Goal: Task Accomplishment & Management: Manage account settings

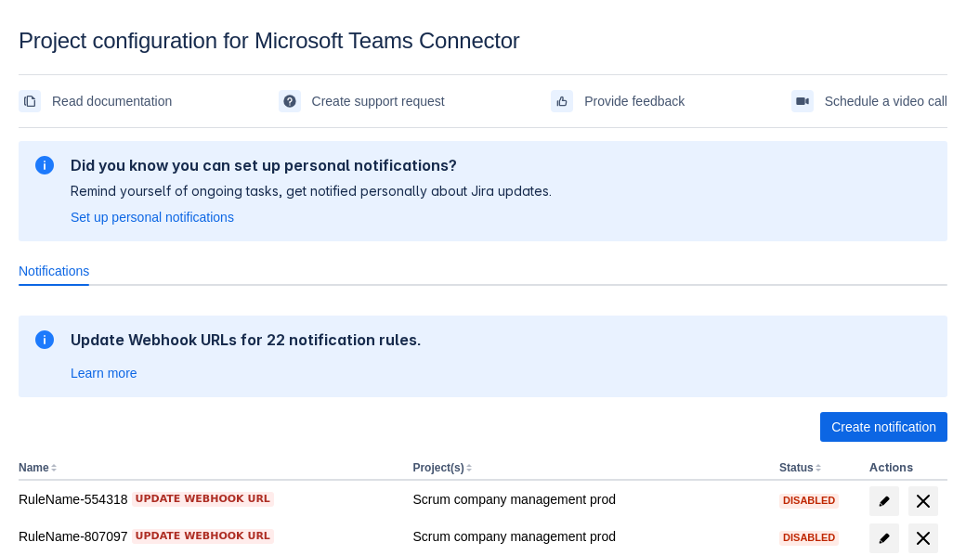
click at [883, 427] on span "Create notification" at bounding box center [883, 427] width 105 height 30
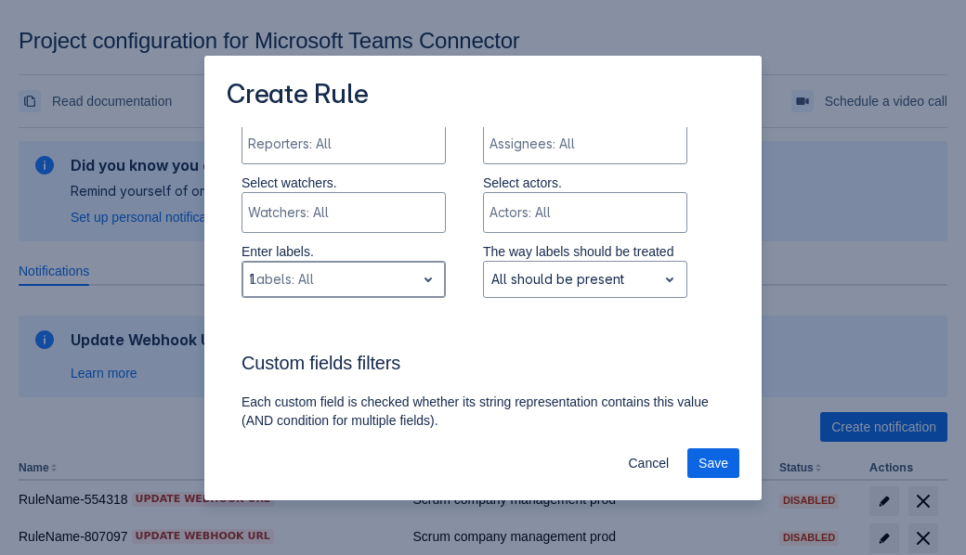
type input "165715_label"
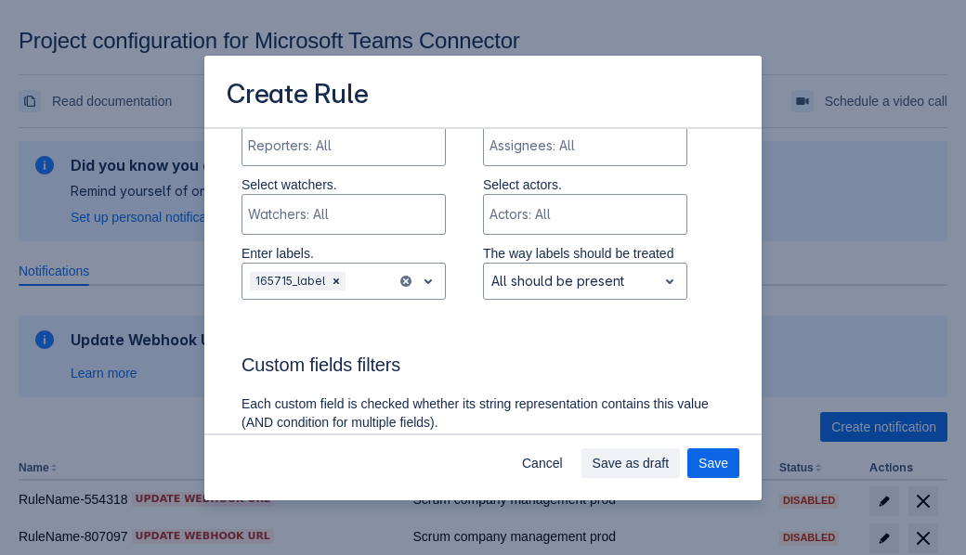
scroll to position [1185, 0]
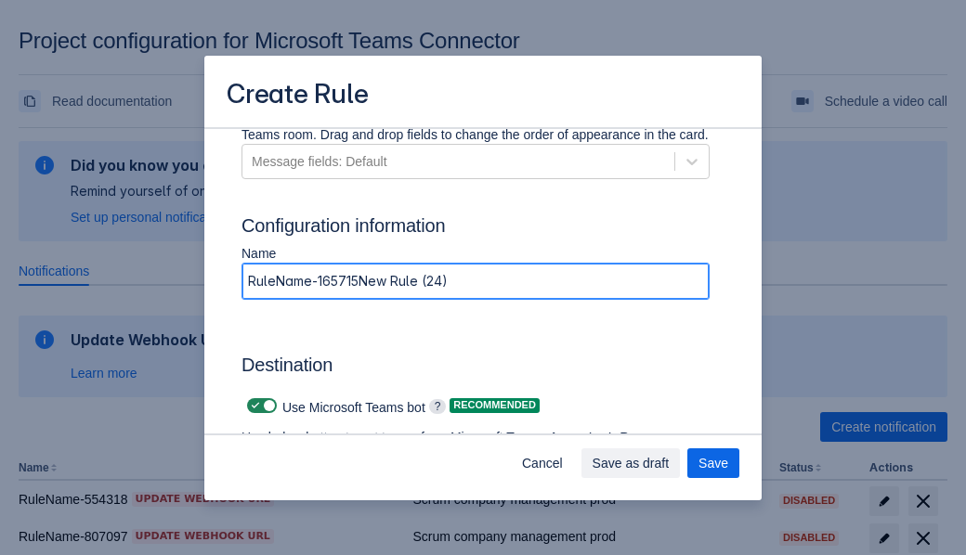
type input "RuleName-165715New Rule (24)"
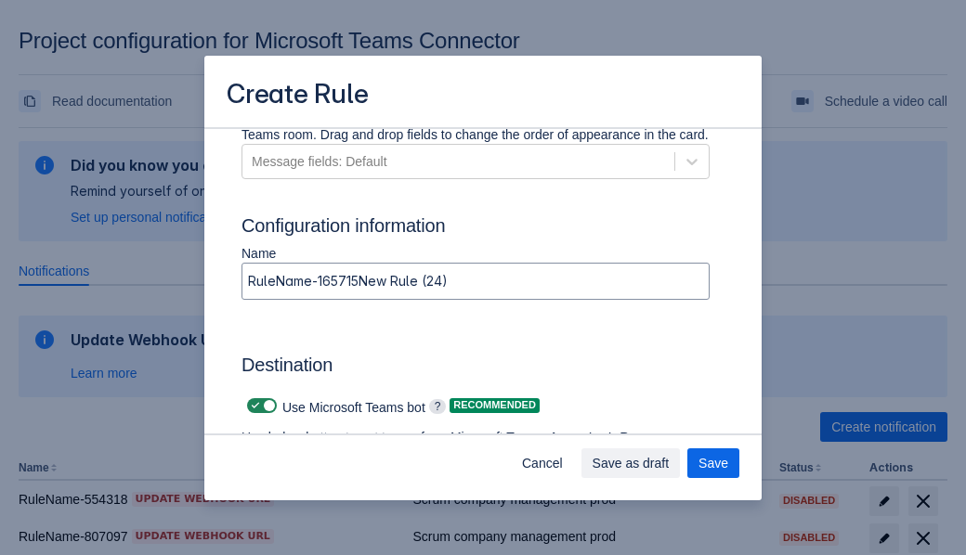
click at [253, 406] on span at bounding box center [255, 405] width 15 height 15
click at [253, 406] on input "checkbox" at bounding box center [253, 406] width 12 height 12
checkbox input "false"
type input "https://prod-66.westus.logic.azure.com:443/workflows/8c648f5704ae4c43ad0e610244…"
click at [669, 463] on span "Save as draft" at bounding box center [630, 463] width 77 height 30
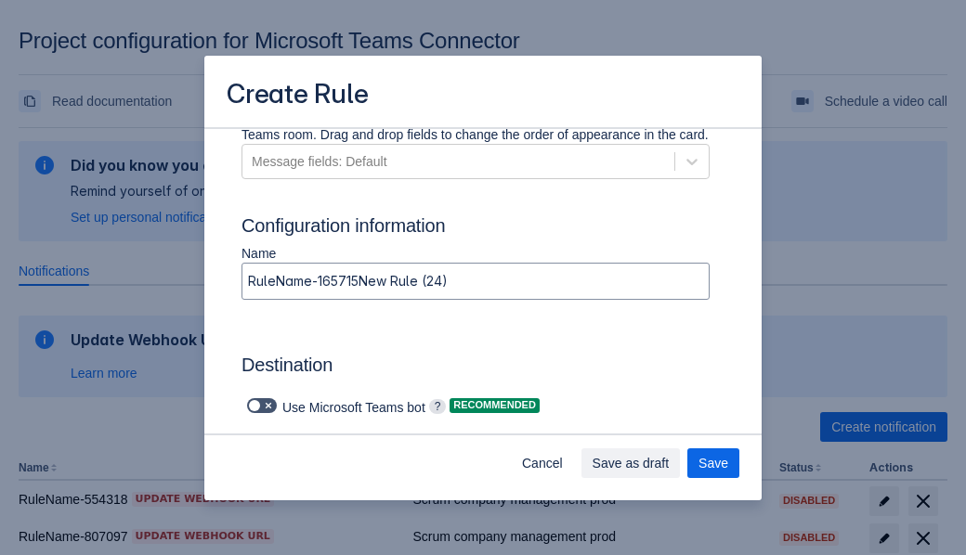
scroll to position [0, 0]
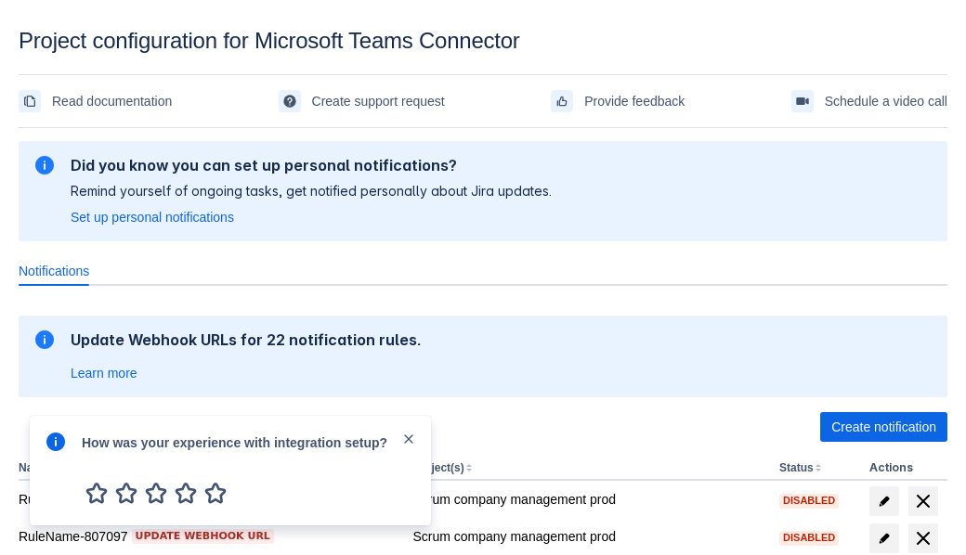
click at [60, 474] on div at bounding box center [56, 471] width 22 height 80
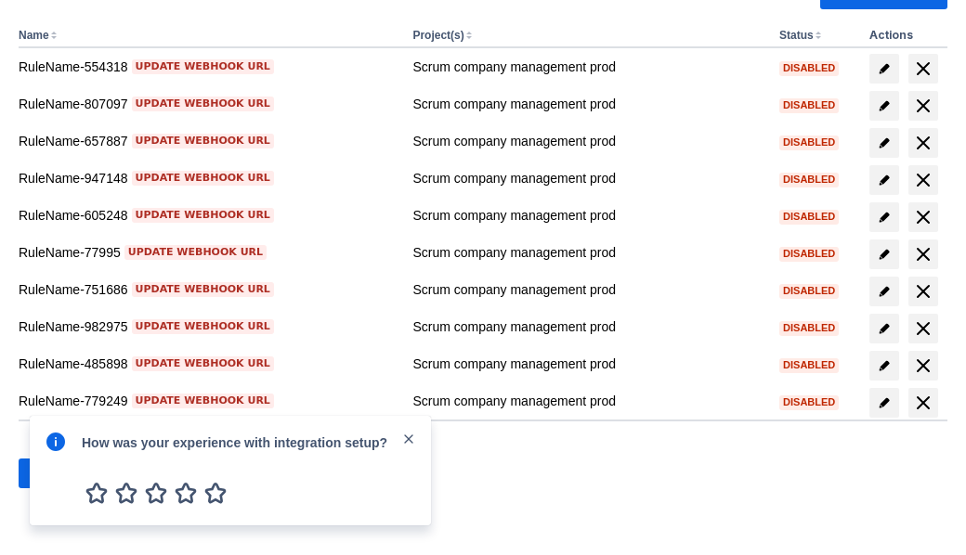
click at [60, 474] on div at bounding box center [56, 471] width 22 height 80
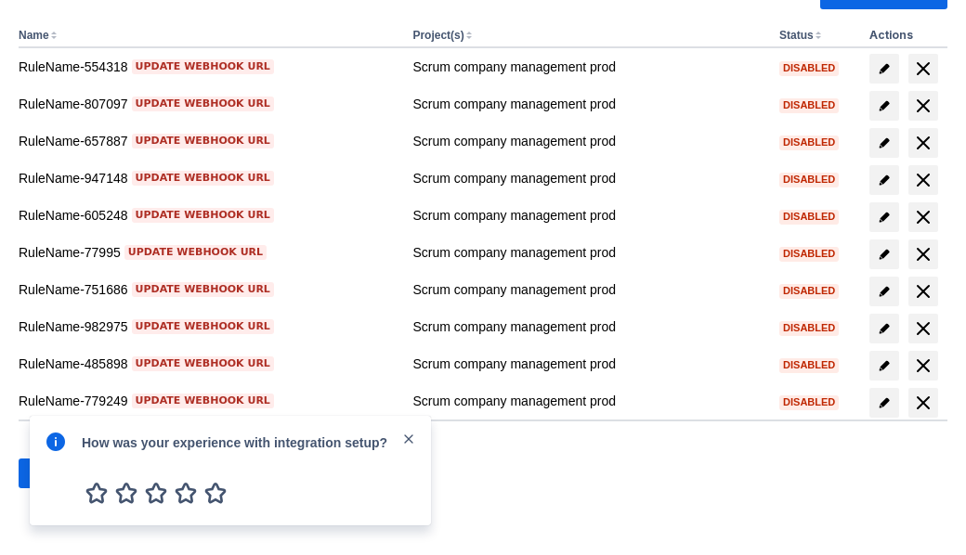
click at [60, 474] on div at bounding box center [56, 471] width 22 height 80
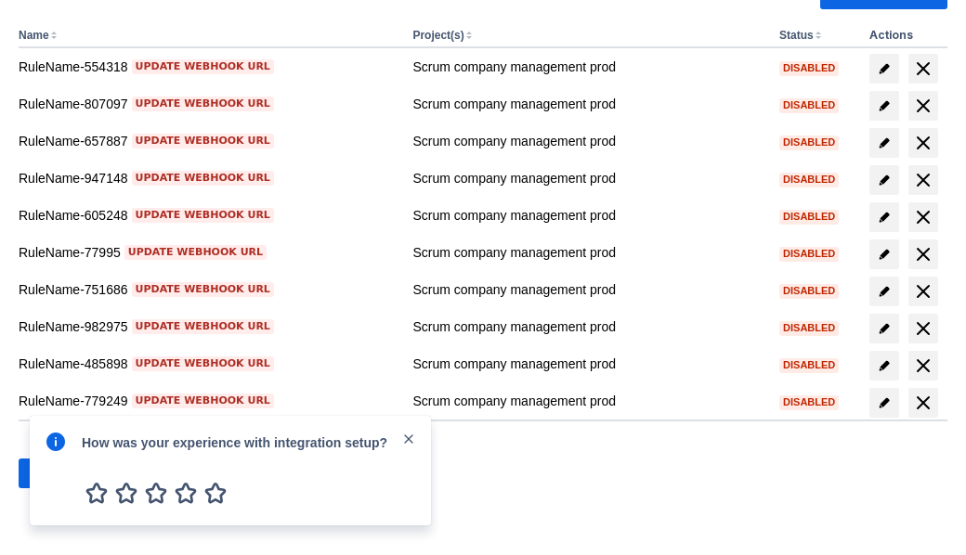
click at [60, 474] on div at bounding box center [56, 471] width 22 height 80
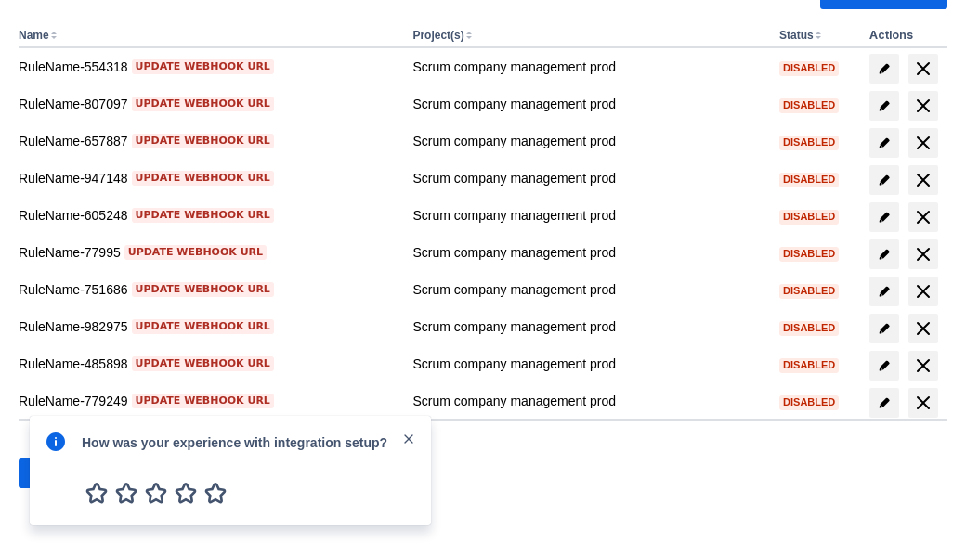
click at [60, 474] on div at bounding box center [56, 471] width 22 height 80
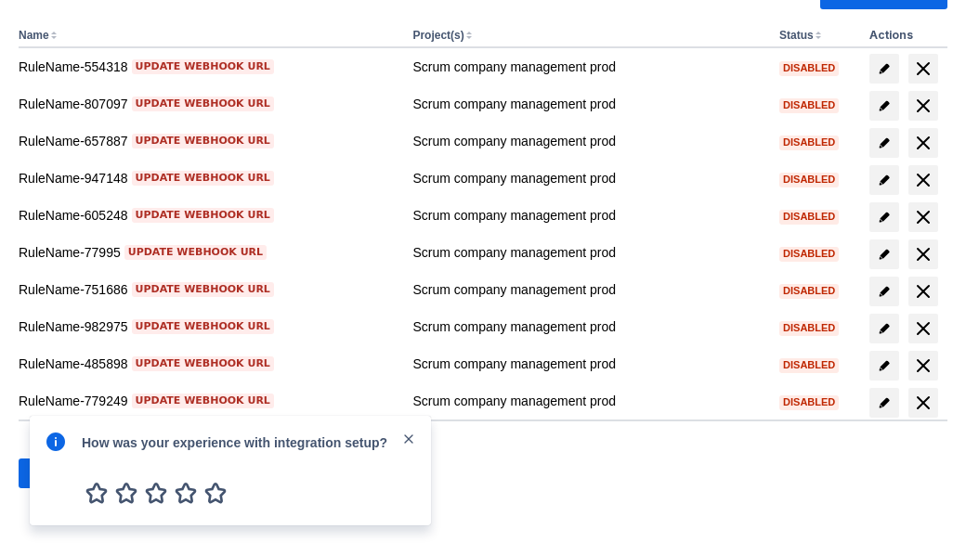
click at [60, 474] on div at bounding box center [56, 471] width 22 height 80
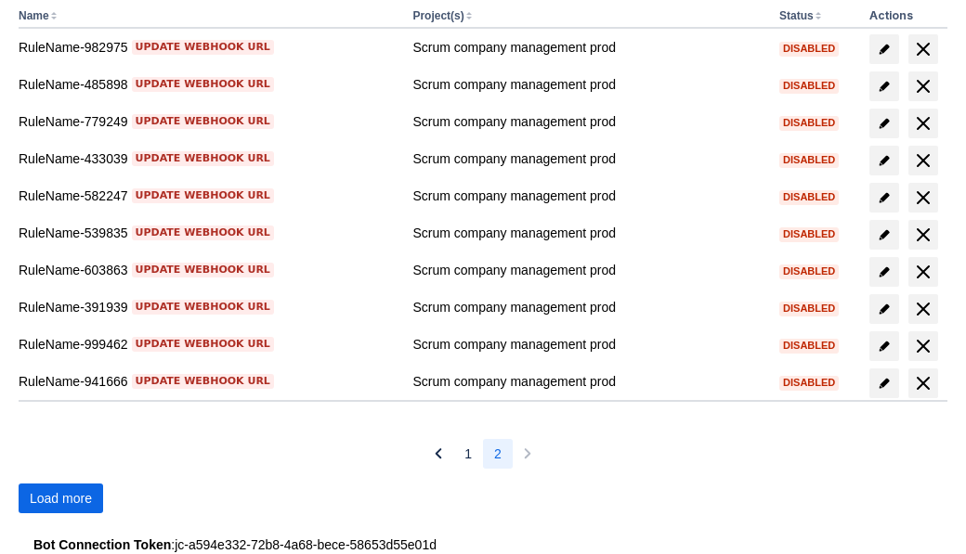
click at [60, 499] on span "Load more" at bounding box center [61, 499] width 62 height 30
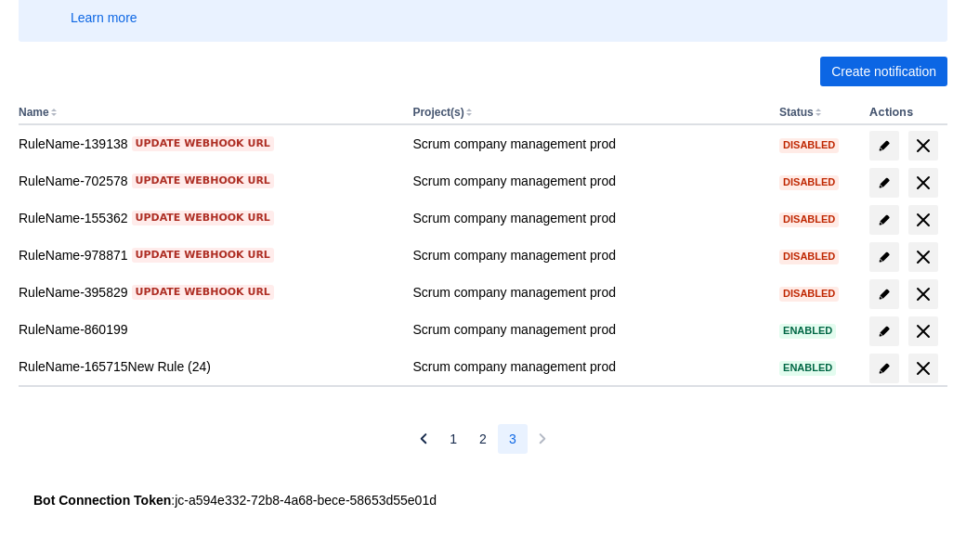
scroll to position [356, 0]
click at [922, 369] on span "delete" at bounding box center [923, 368] width 22 height 22
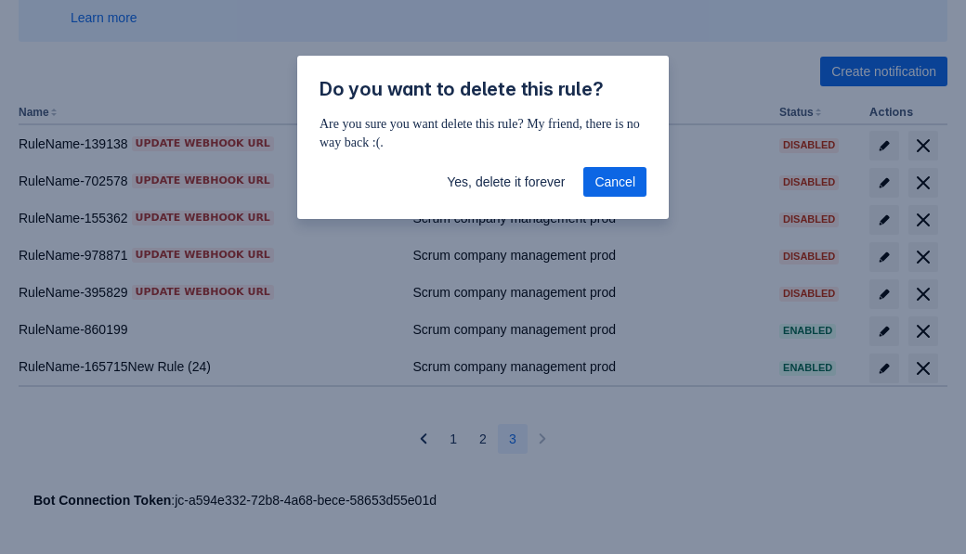
click at [505, 182] on span "Yes, delete it forever" at bounding box center [506, 182] width 118 height 30
